Goal: Find specific page/section: Find specific page/section

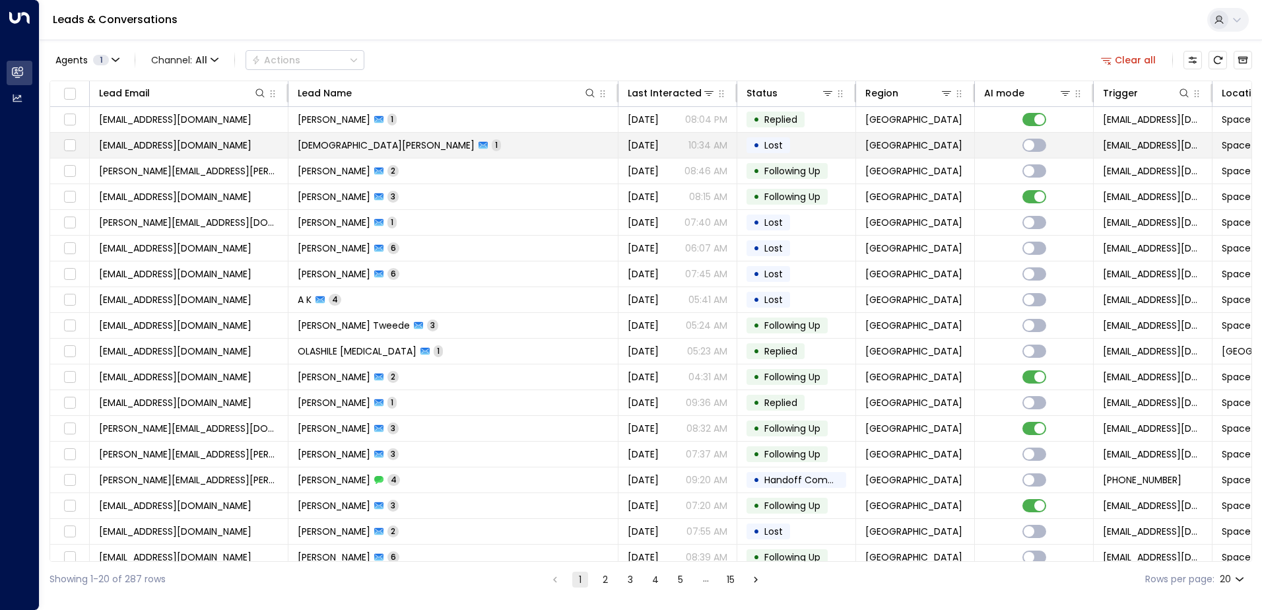
click at [597, 145] on td "[DEMOGRAPHIC_DATA][PERSON_NAME] 1" at bounding box center [453, 145] width 330 height 25
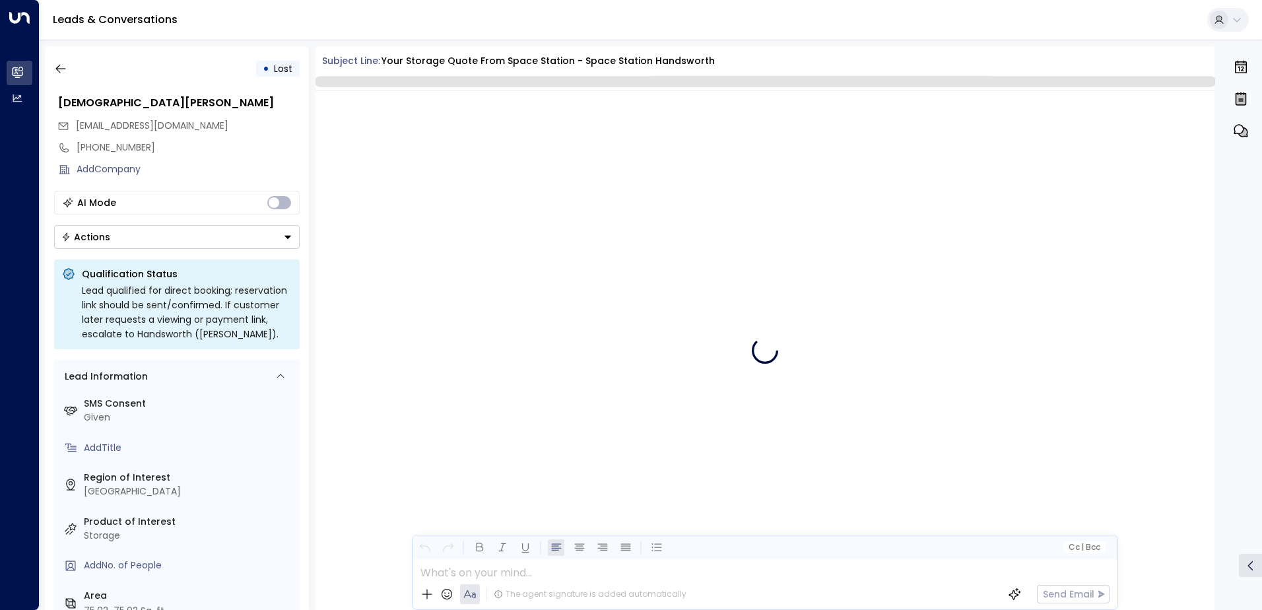
scroll to position [498, 0]
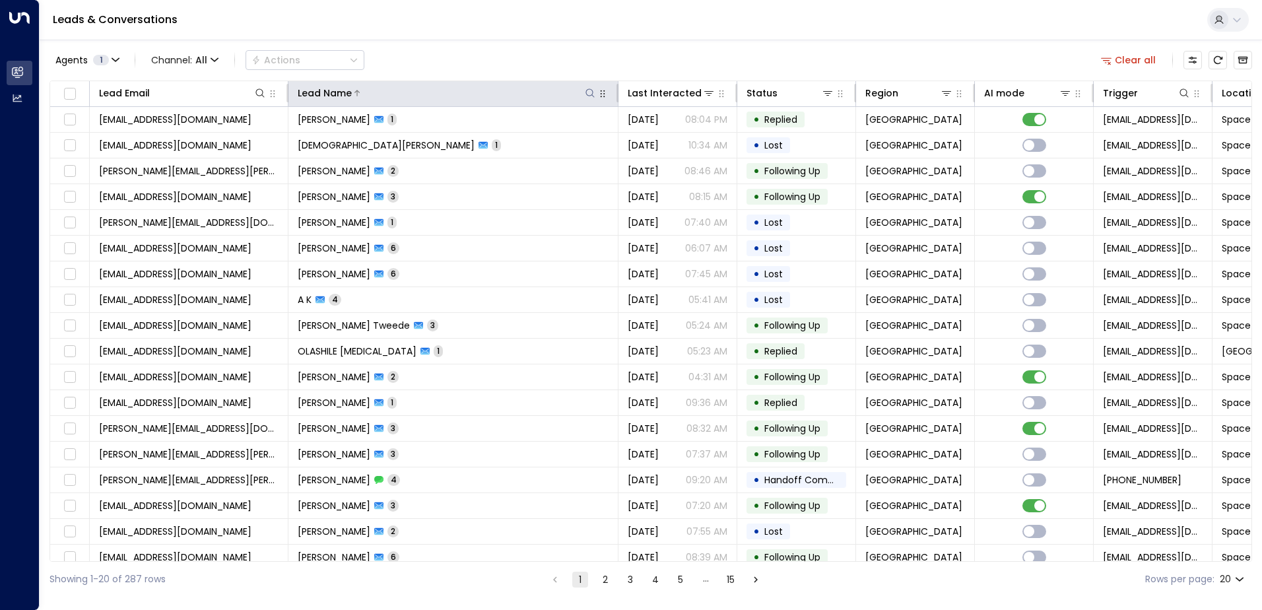
drag, startPoint x: 583, startPoint y: 90, endPoint x: 595, endPoint y: 93, distance: 12.3
click at [587, 91] on div at bounding box center [474, 92] width 245 height 13
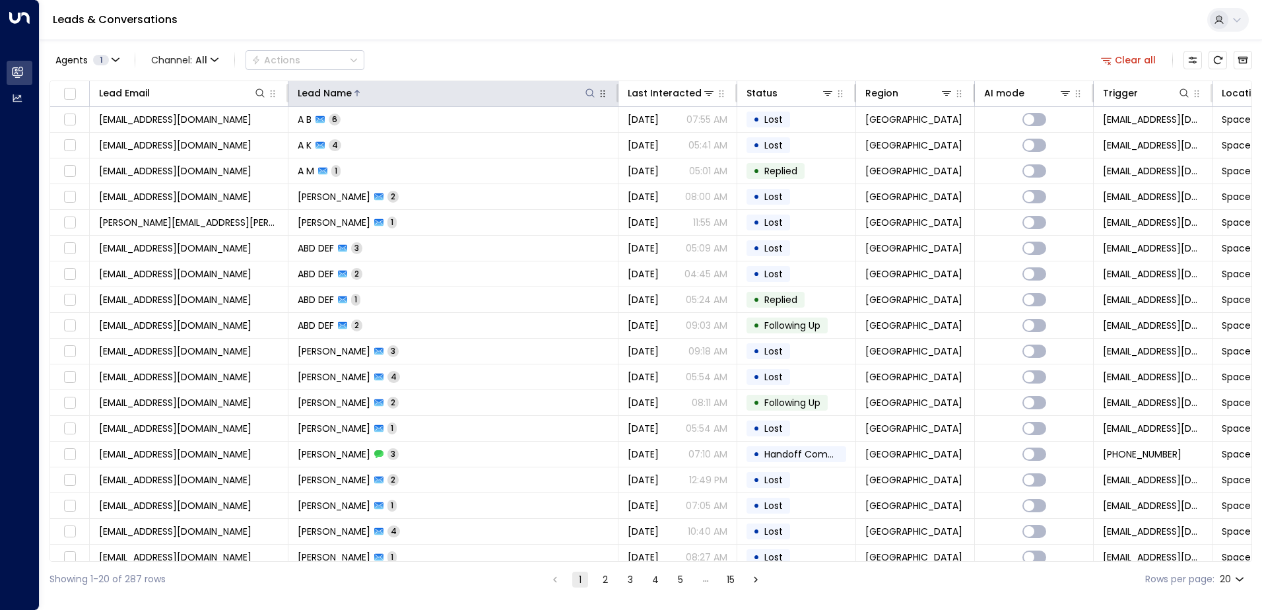
click at [589, 99] on button at bounding box center [589, 92] width 13 height 13
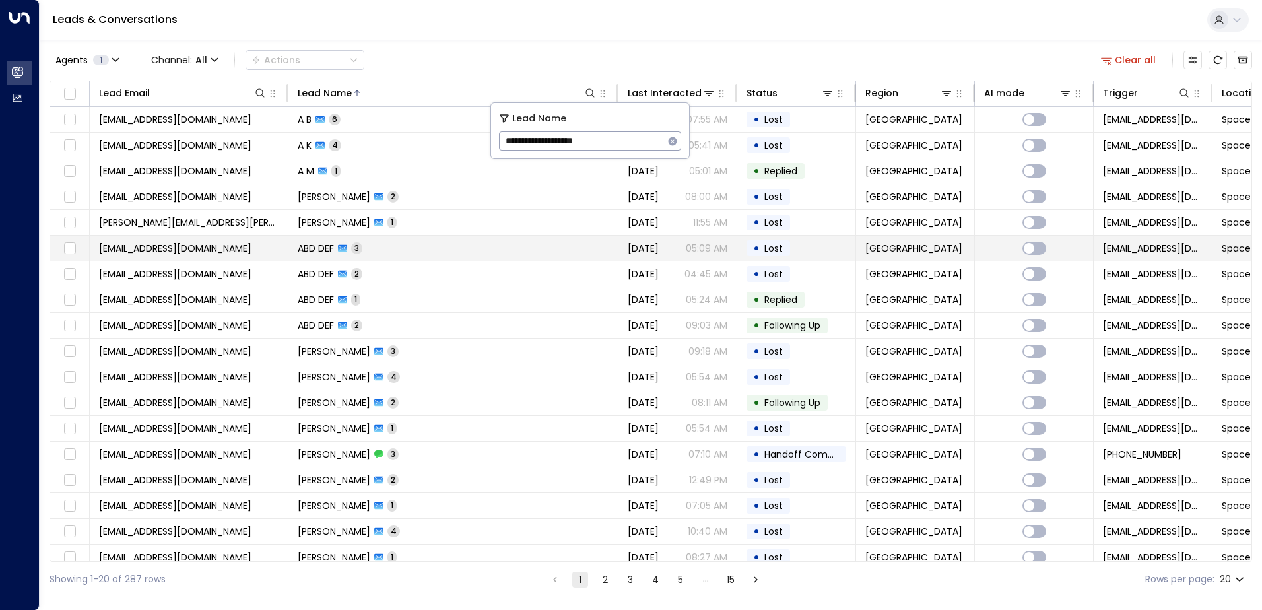
type input "**********"
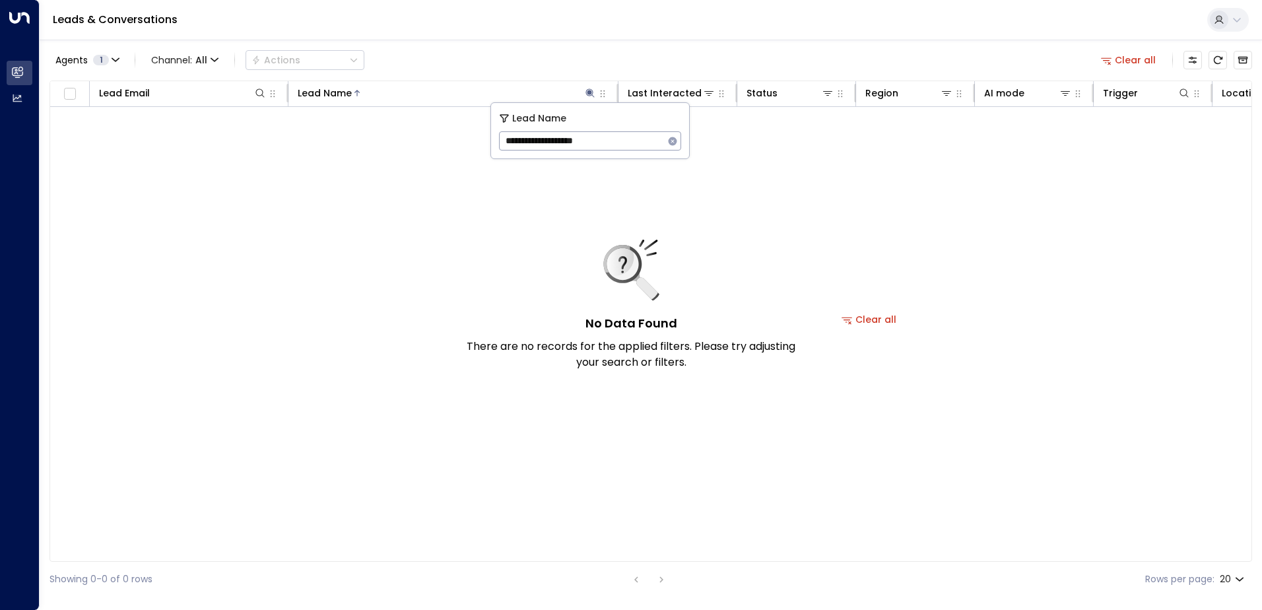
click at [585, 51] on div "Agents 1 Channel: All Actions Clear all" at bounding box center [650, 60] width 1202 height 28
click at [265, 101] on th "Lead Email" at bounding box center [189, 94] width 199 height 26
click at [273, 95] on icon "button" at bounding box center [272, 93] width 11 height 11
click at [262, 99] on div "Lead Email" at bounding box center [183, 93] width 168 height 16
click at [262, 97] on icon at bounding box center [260, 93] width 11 height 11
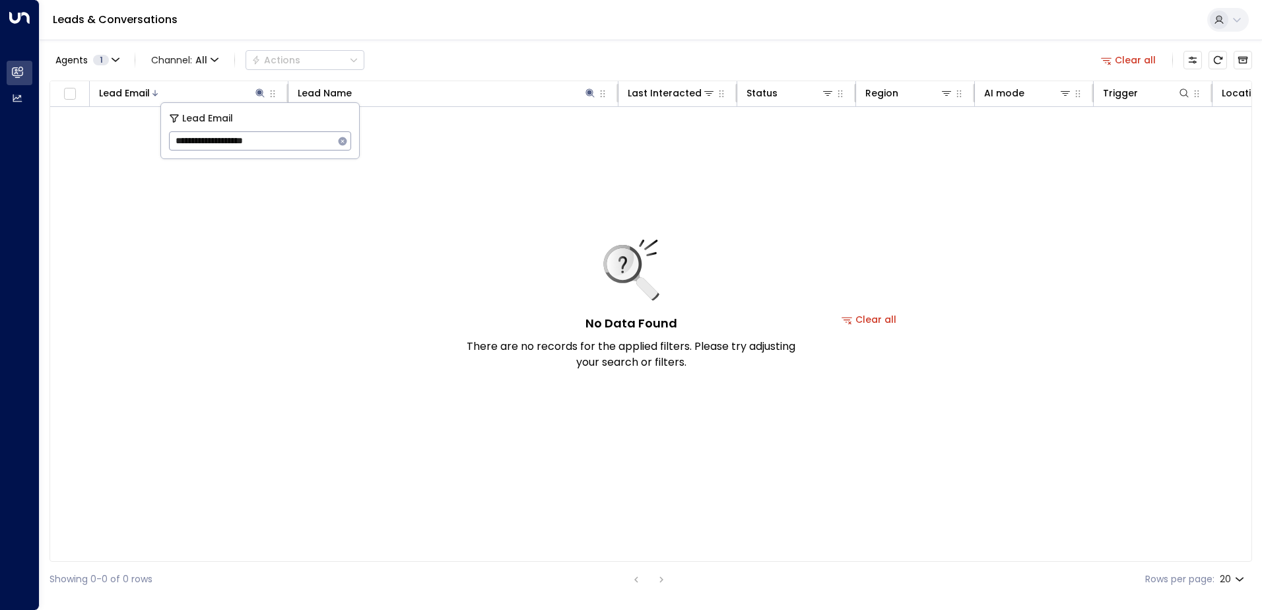
drag, startPoint x: 306, startPoint y: 141, endPoint x: 196, endPoint y: 132, distance: 110.5
click at [196, 132] on input "**********" at bounding box center [251, 141] width 165 height 24
type input "*"
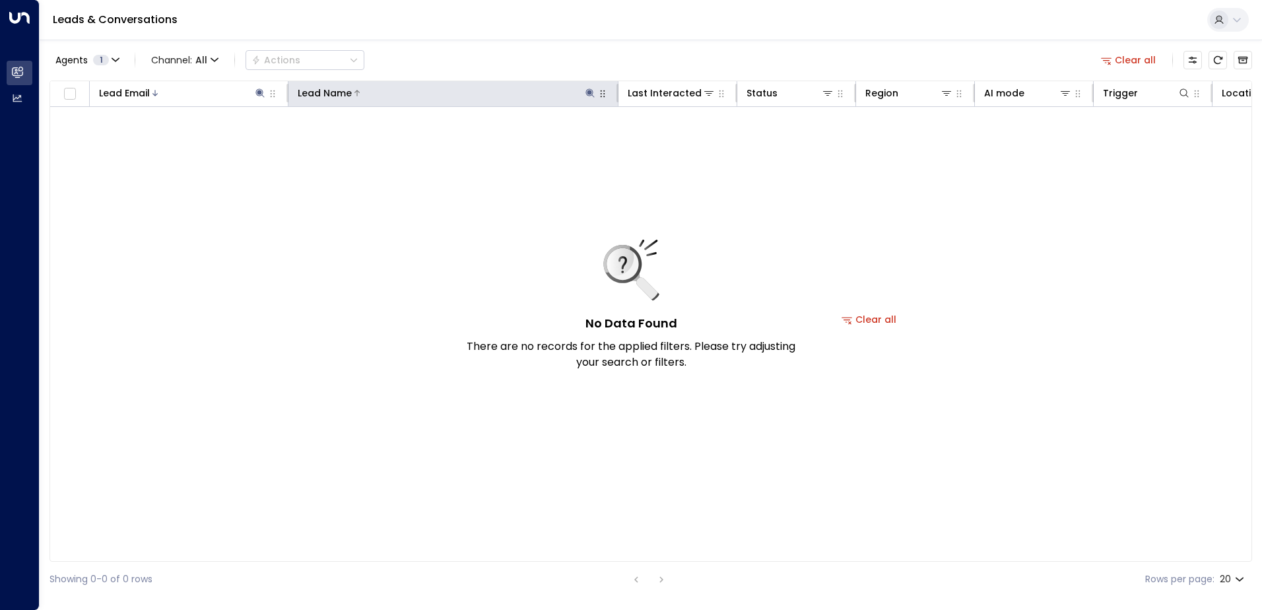
click at [586, 96] on icon at bounding box center [590, 93] width 11 height 11
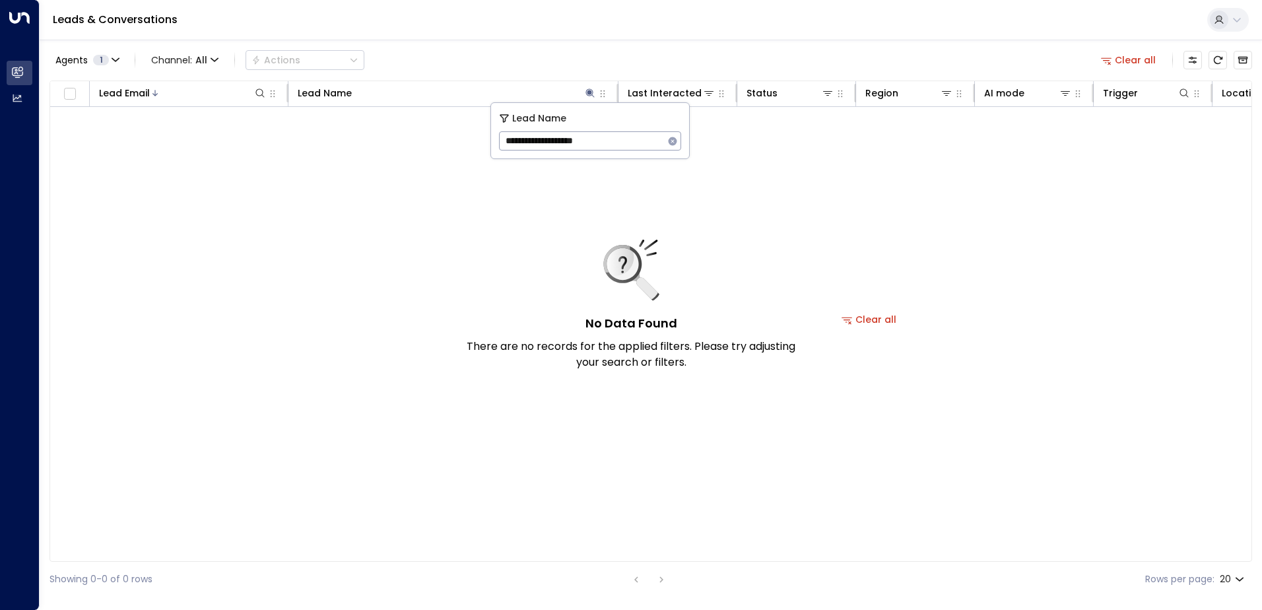
drag, startPoint x: 632, startPoint y: 148, endPoint x: 271, endPoint y: 144, distance: 361.6
click at [271, 144] on body "**********" at bounding box center [631, 298] width 1262 height 597
type input "***"
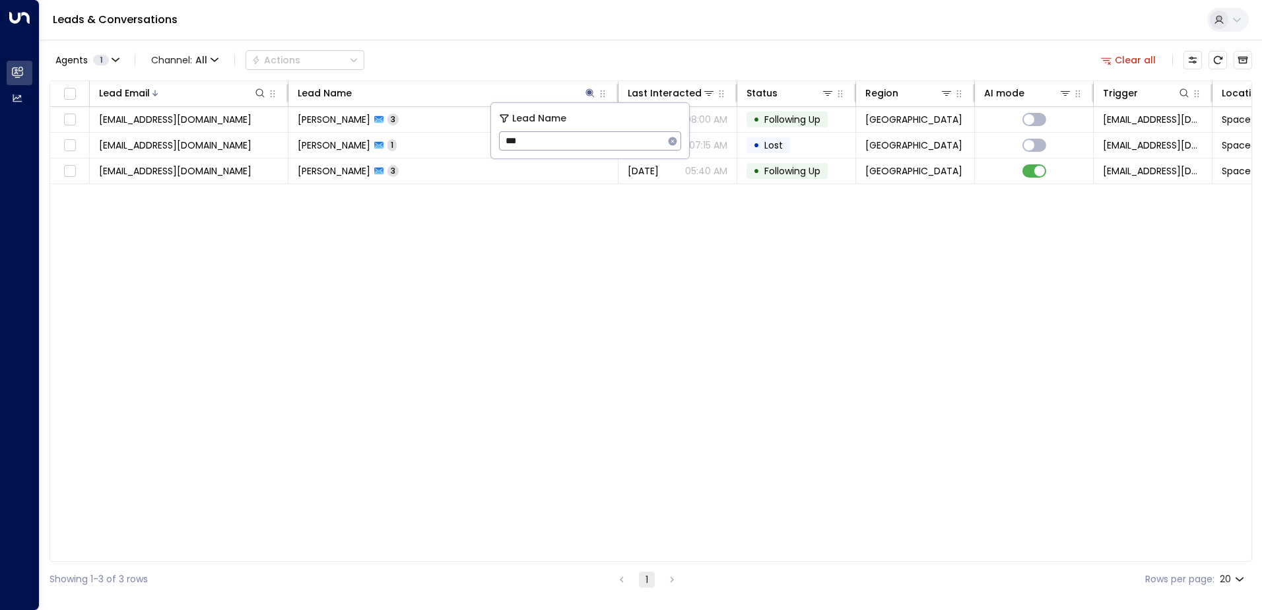
click at [546, 442] on div "Lead Email Lead Name Last Interacted Status Region AI mode Trigger Location Pho…" at bounding box center [650, 321] width 1202 height 481
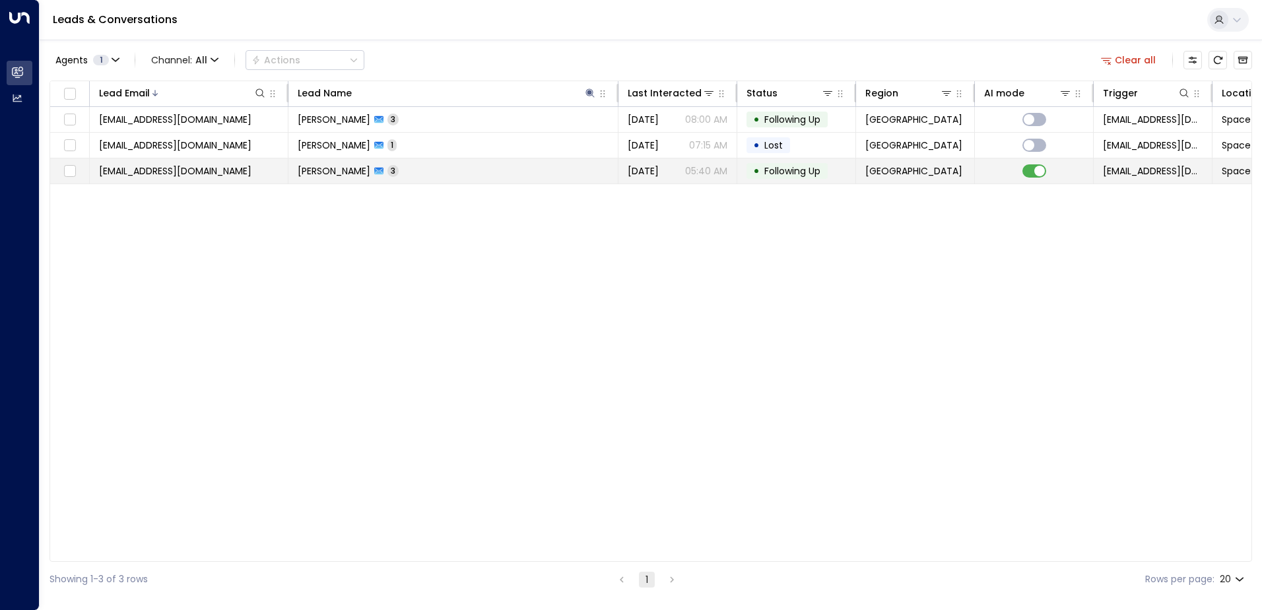
click at [496, 174] on td "[PERSON_NAME] 3" at bounding box center [453, 170] width 330 height 25
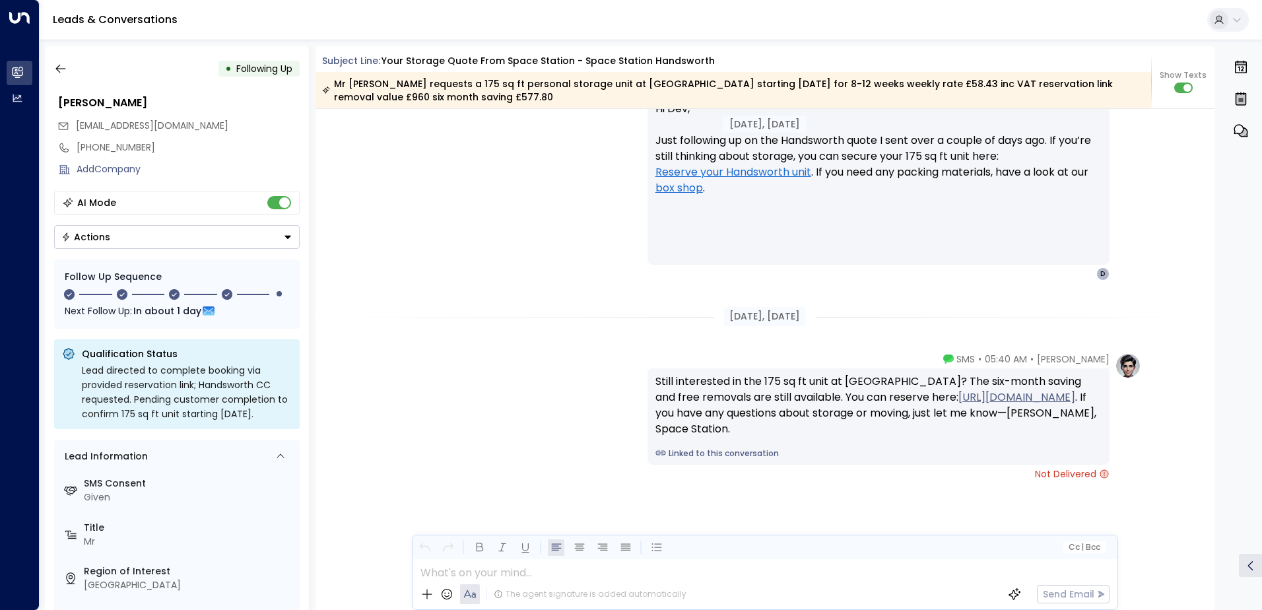
scroll to position [1857, 0]
